Goal: Task Accomplishment & Management: Use online tool/utility

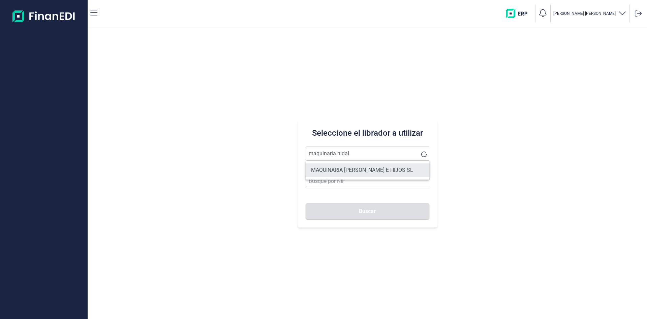
click at [347, 170] on li "MAQUINARIA [PERSON_NAME] E HIJOS SL" at bounding box center [368, 169] width 124 height 13
type input "MAQUINARIA [PERSON_NAME] E HIJOS SL"
type input "B51005767"
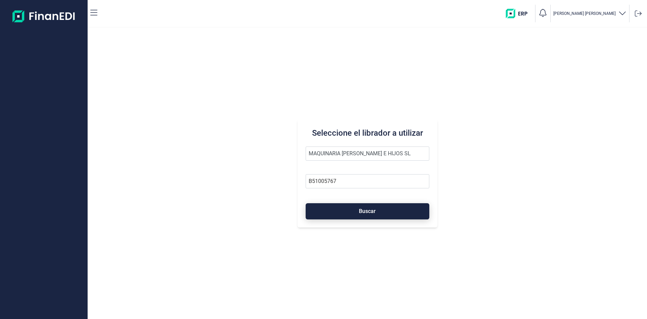
click at [365, 210] on span "Buscar" at bounding box center [367, 210] width 17 height 5
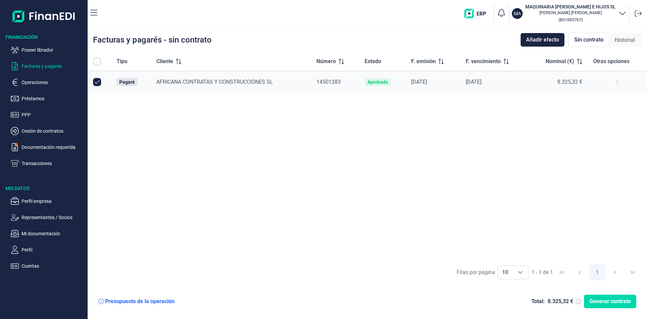
checkbox input "true"
click at [606, 302] on span "Generar contrato" at bounding box center [610, 301] width 41 height 8
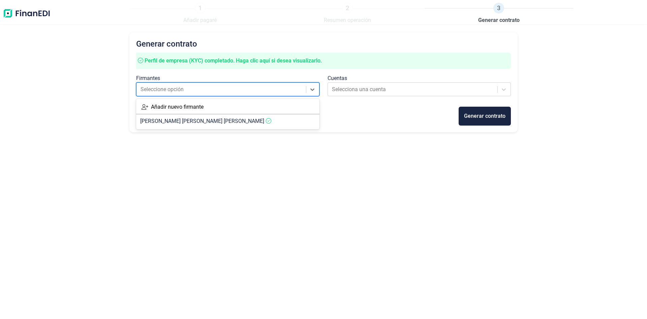
click at [289, 93] on div at bounding box center [222, 89] width 162 height 9
drag, startPoint x: 259, startPoint y: 120, endPoint x: 274, endPoint y: 116, distance: 16.4
click at [259, 120] on article "[PERSON_NAME]" at bounding box center [227, 120] width 183 height 13
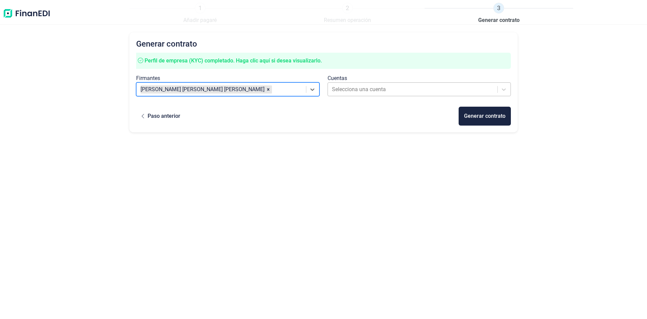
click at [356, 92] on div at bounding box center [413, 89] width 162 height 9
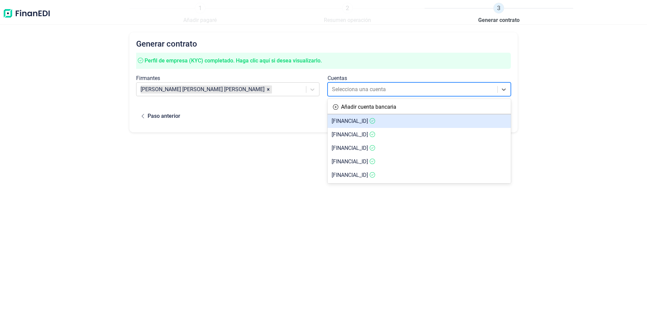
drag, startPoint x: 245, startPoint y: 157, endPoint x: 239, endPoint y: 149, distance: 9.7
click at [245, 157] on div "Generar contrato Perfil de empresa (KYC) completado. [PERSON_NAME] clic aquí si…" at bounding box center [323, 162] width 388 height 261
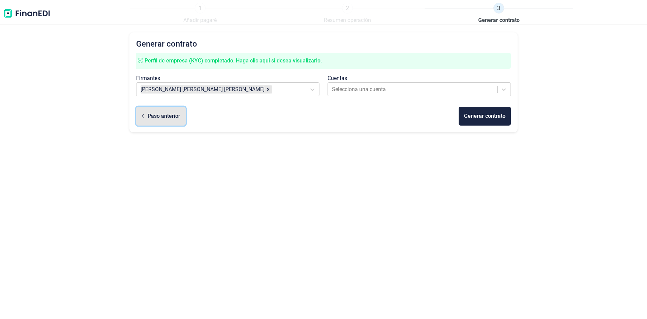
click at [158, 119] on div "Paso anterior" at bounding box center [164, 116] width 33 height 8
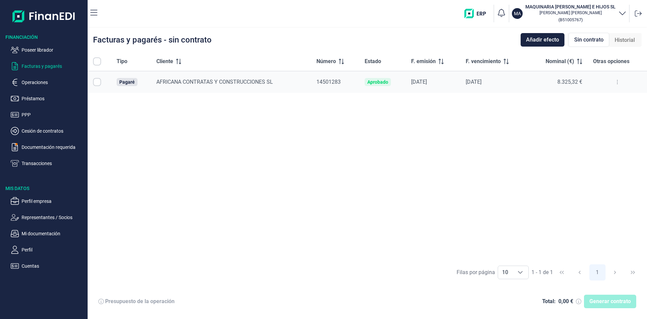
checkbox input "true"
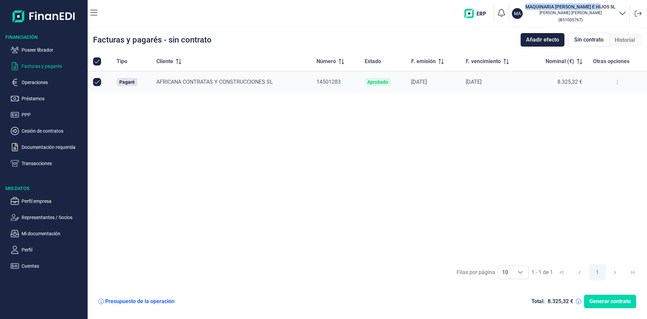
drag, startPoint x: 617, startPoint y: 2, endPoint x: 540, endPoint y: -1, distance: 76.9
click at [540, 0] on html "Financiación Poseer librador Facturas y pagarés Operaciones Préstamos PPP Cesió…" at bounding box center [323, 159] width 647 height 319
copy h3 "MAQUINARIA [PERSON_NAME] E HIJOS SL"
click at [36, 66] on p "Facturas y pagarés" at bounding box center [53, 66] width 63 height 8
click at [34, 52] on p "Poseer librador" at bounding box center [53, 50] width 63 height 8
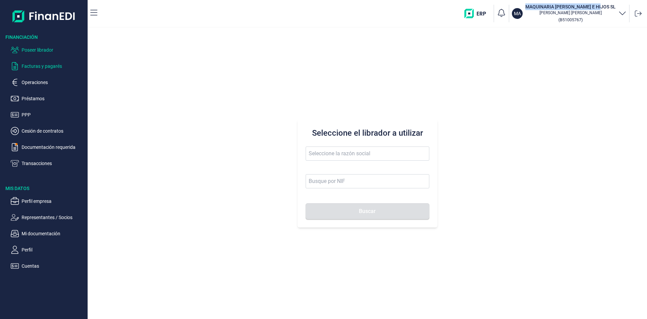
click at [36, 67] on p "Facturas y pagarés" at bounding box center [53, 66] width 63 height 8
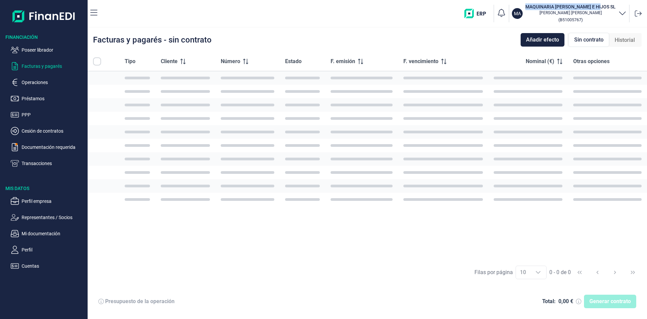
checkbox input "true"
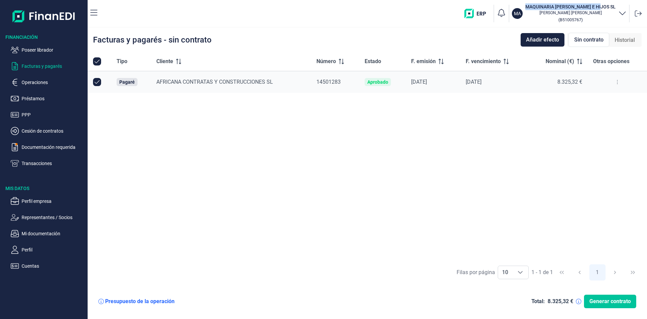
click at [603, 302] on span "Generar contrato" at bounding box center [610, 301] width 41 height 8
click at [615, 40] on span "Historial" at bounding box center [625, 40] width 20 height 8
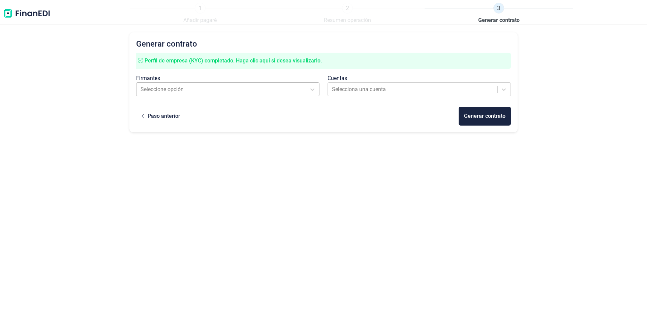
click at [261, 89] on div at bounding box center [222, 89] width 162 height 9
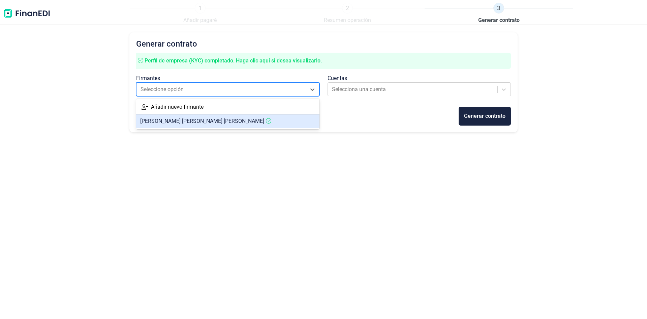
click at [255, 120] on article "[PERSON_NAME]" at bounding box center [227, 120] width 183 height 13
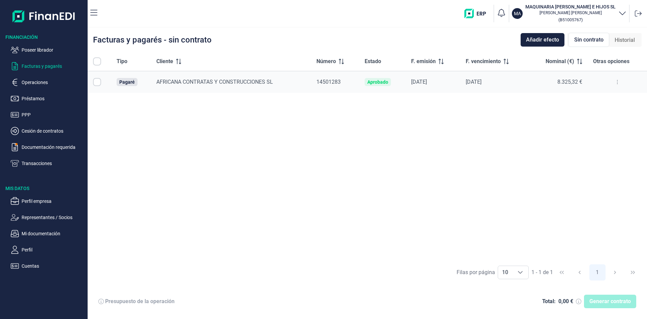
checkbox input "true"
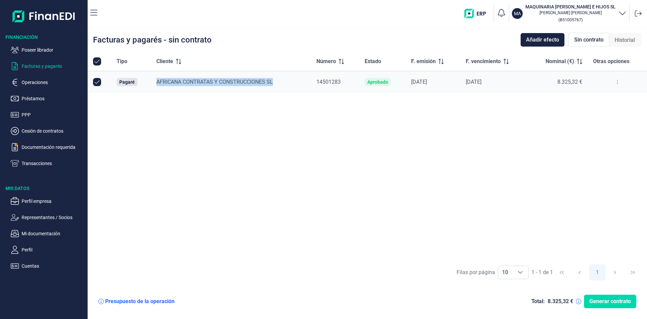
drag, startPoint x: 279, startPoint y: 81, endPoint x: 157, endPoint y: 78, distance: 121.7
click at [157, 78] on td "AFRICANA CONTRATAS Y CONSTRUCCIONES SL" at bounding box center [231, 82] width 160 height 22
copy span "AFRICANA CONTRATAS Y CONSTRUCCIONES SL"
drag, startPoint x: 418, startPoint y: 196, endPoint x: 562, endPoint y: 299, distance: 177.2
click at [420, 196] on div "Tipo Cliente Número Estado F. emisión F. vencimiento Nominal (€) Otras opciones…" at bounding box center [368, 156] width 560 height 208
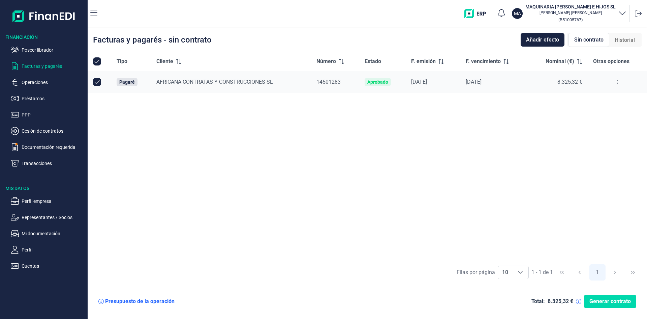
click at [600, 308] on div "Presupuesto de la operación Total: 8.325,32 € Generar contrato" at bounding box center [367, 301] width 549 height 24
click at [597, 303] on span "Generar contrato" at bounding box center [610, 301] width 41 height 8
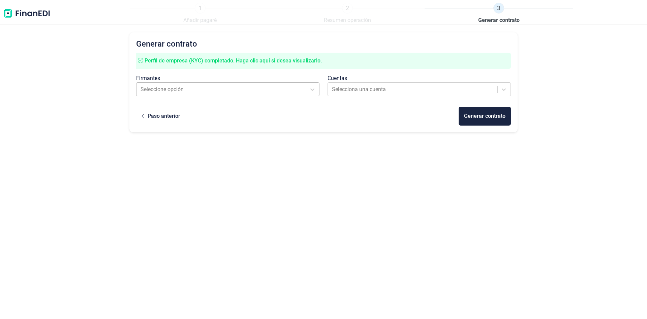
click at [267, 83] on div "Seleccione opción" at bounding box center [221, 89] width 169 height 12
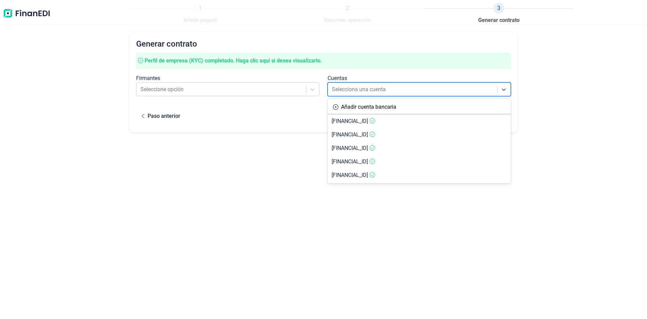
click at [388, 89] on div at bounding box center [413, 89] width 162 height 9
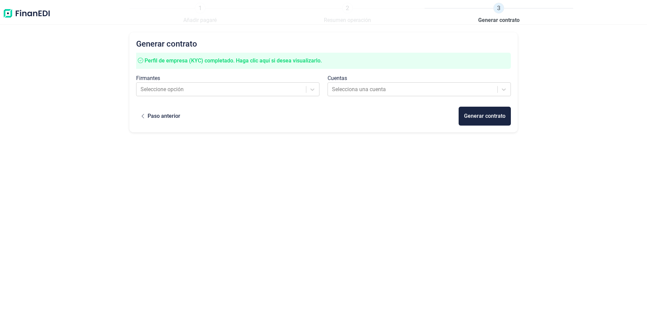
click at [164, 212] on div "Generar contrato Perfil de empresa (KYC) completado. [PERSON_NAME] clic aquí si…" at bounding box center [323, 162] width 388 height 261
click at [217, 93] on div at bounding box center [222, 89] width 162 height 9
click at [159, 222] on div "Generar contrato Perfil de empresa (KYC) completado. [PERSON_NAME] clic aquí si…" at bounding box center [323, 162] width 388 height 261
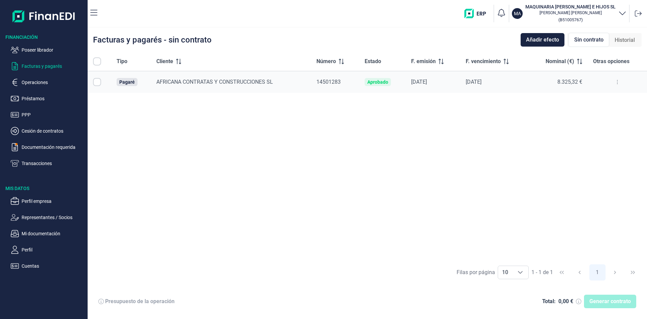
checkbox input "true"
